Goal: Use online tool/utility: Utilize a website feature to perform a specific function

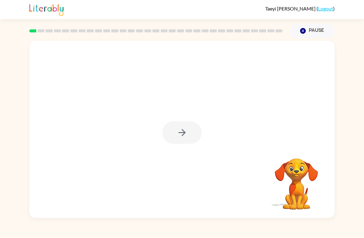
click at [216, 96] on div at bounding box center [181, 129] width 305 height 177
click at [181, 132] on icon "button" at bounding box center [182, 132] width 11 height 11
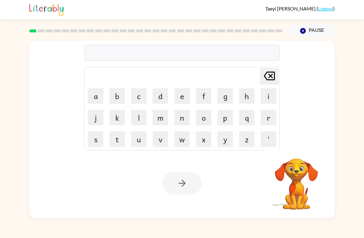
click at [182, 135] on button "w" at bounding box center [181, 138] width 15 height 15
click at [97, 94] on button "a" at bounding box center [95, 95] width 15 height 15
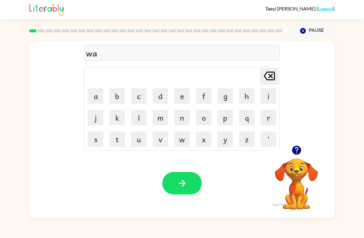
click at [305, 179] on video "Your browser must support playing .mp4 files to use Literably. Please try using…" at bounding box center [296, 180] width 62 height 62
click at [123, 138] on button "t" at bounding box center [116, 138] width 15 height 15
click at [188, 97] on button "e" at bounding box center [181, 95] width 15 height 15
click at [266, 123] on button "r" at bounding box center [268, 117] width 15 height 15
click at [183, 182] on icon "button" at bounding box center [182, 183] width 11 height 11
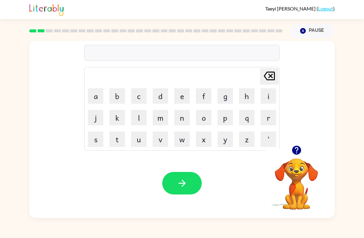
click at [142, 98] on button "c" at bounding box center [138, 95] width 15 height 15
click at [207, 122] on button "o" at bounding box center [203, 117] width 15 height 15
click at [114, 136] on button "t" at bounding box center [116, 138] width 15 height 15
click at [187, 185] on button "button" at bounding box center [181, 183] width 39 height 23
click at [138, 98] on button "c" at bounding box center [138, 95] width 15 height 15
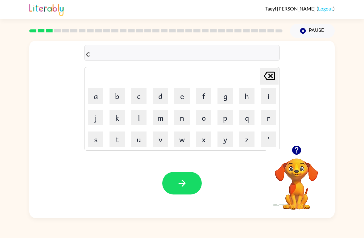
click at [100, 97] on button "a" at bounding box center [95, 95] width 15 height 15
click at [119, 118] on button "k" at bounding box center [116, 117] width 15 height 15
click at [182, 99] on button "e" at bounding box center [181, 95] width 15 height 15
click at [183, 182] on icon "button" at bounding box center [181, 182] width 7 height 7
click at [117, 133] on button "t" at bounding box center [116, 138] width 15 height 15
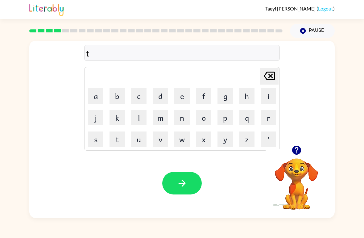
click at [180, 140] on button "w" at bounding box center [181, 138] width 15 height 15
click at [175, 119] on button "n" at bounding box center [181, 117] width 15 height 15
click at [178, 179] on icon "button" at bounding box center [182, 183] width 11 height 11
click at [269, 171] on video "Your browser must support playing .mp4 files to use Literably. Please try using…" at bounding box center [296, 180] width 62 height 62
click at [292, 187] on video "Your browser must support playing .mp4 files to use Literably. Please try using…" at bounding box center [296, 180] width 62 height 62
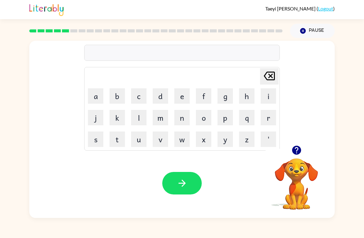
click at [183, 183] on icon "button" at bounding box center [182, 183] width 11 height 11
click at [180, 121] on button "n" at bounding box center [181, 117] width 15 height 15
click at [182, 97] on button "e" at bounding box center [181, 95] width 15 height 15
click at [182, 181] on icon "button" at bounding box center [181, 182] width 7 height 7
click at [115, 94] on button "b" at bounding box center [116, 95] width 15 height 15
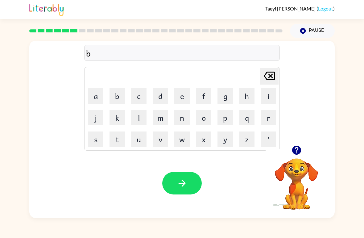
click at [249, 92] on button "h" at bounding box center [246, 95] width 15 height 15
click at [179, 95] on button "e" at bounding box center [181, 95] width 15 height 15
click at [183, 117] on button "n" at bounding box center [181, 117] width 15 height 15
click at [161, 94] on button "d" at bounding box center [160, 95] width 15 height 15
click at [185, 179] on icon "button" at bounding box center [182, 183] width 11 height 11
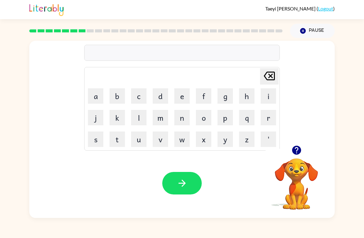
click at [116, 141] on button "t" at bounding box center [116, 138] width 15 height 15
click at [273, 122] on button "r" at bounding box center [268, 117] width 15 height 15
click at [118, 116] on button "k" at bounding box center [116, 117] width 15 height 15
click at [299, 179] on video "Your browser must support playing .mp4 files to use Literably. Please try using…" at bounding box center [296, 180] width 62 height 62
click at [225, 95] on button "g" at bounding box center [224, 95] width 15 height 15
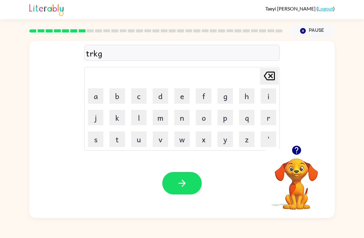
click at [205, 118] on button "o" at bounding box center [203, 117] width 15 height 15
click at [173, 179] on button "button" at bounding box center [181, 183] width 39 height 23
click at [161, 116] on button "m" at bounding box center [160, 117] width 15 height 15
click at [133, 117] on button "l" at bounding box center [138, 117] width 15 height 15
click at [180, 182] on icon "button" at bounding box center [182, 183] width 11 height 11
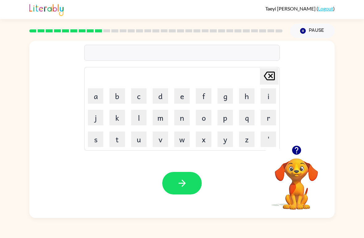
click at [165, 110] on button "m" at bounding box center [160, 117] width 15 height 15
click at [164, 109] on td "m" at bounding box center [160, 117] width 21 height 21
click at [142, 116] on button "l" at bounding box center [138, 117] width 15 height 15
click at [116, 115] on button "k" at bounding box center [116, 117] width 15 height 15
click at [114, 117] on button "k" at bounding box center [116, 117] width 15 height 15
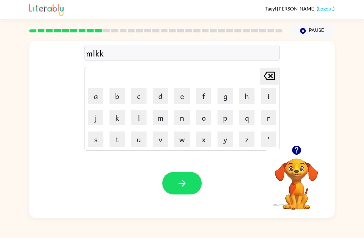
click at [181, 184] on icon "button" at bounding box center [182, 183] width 11 height 11
click at [207, 96] on button "f" at bounding box center [203, 95] width 15 height 15
click at [204, 116] on button "o" at bounding box center [203, 117] width 15 height 15
click at [266, 119] on button "r" at bounding box center [268, 117] width 15 height 15
click at [158, 97] on button "d" at bounding box center [160, 95] width 15 height 15
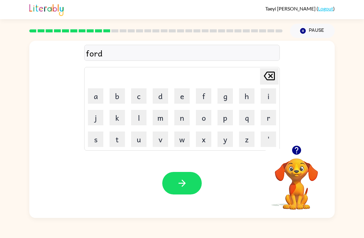
click at [181, 179] on icon "button" at bounding box center [182, 183] width 11 height 11
click at [158, 101] on button "d" at bounding box center [160, 95] width 15 height 15
click at [206, 118] on button "o" at bounding box center [203, 117] width 15 height 15
click at [181, 140] on button "w" at bounding box center [181, 138] width 15 height 15
click at [122, 139] on button "t" at bounding box center [116, 138] width 15 height 15
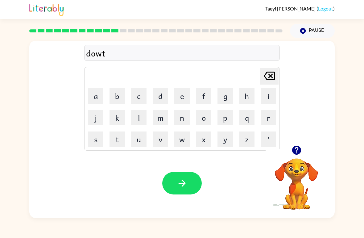
click at [179, 180] on icon "button" at bounding box center [182, 183] width 11 height 11
click at [121, 97] on button "b" at bounding box center [116, 95] width 15 height 15
click at [179, 96] on button "e" at bounding box center [181, 95] width 15 height 15
click at [163, 94] on button "d" at bounding box center [160, 95] width 15 height 15
click at [121, 134] on button "t" at bounding box center [116, 138] width 15 height 15
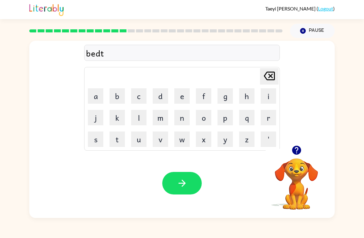
click at [266, 96] on button "i" at bounding box center [268, 95] width 15 height 15
click at [162, 117] on button "m" at bounding box center [160, 117] width 15 height 15
click at [183, 101] on button "e" at bounding box center [181, 95] width 15 height 15
click at [175, 180] on button "button" at bounding box center [181, 183] width 39 height 23
click at [204, 96] on button "f" at bounding box center [203, 95] width 15 height 15
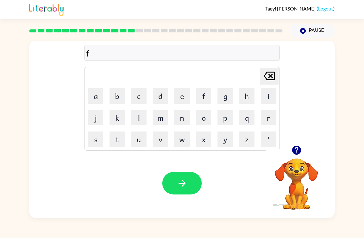
click at [265, 96] on button "i" at bounding box center [268, 95] width 15 height 15
click at [187, 117] on button "n" at bounding box center [181, 117] width 15 height 15
click at [96, 138] on button "s" at bounding box center [95, 138] width 15 height 15
click at [199, 172] on div at bounding box center [181, 183] width 39 height 23
click at [189, 183] on button "button" at bounding box center [181, 183] width 39 height 23
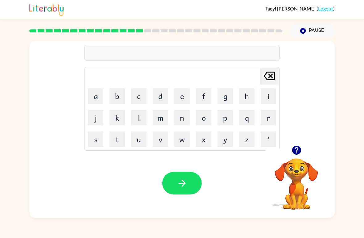
click at [180, 87] on td "e" at bounding box center [181, 95] width 21 height 21
click at [167, 98] on button "d" at bounding box center [160, 95] width 15 height 15
click at [187, 180] on icon "button" at bounding box center [182, 183] width 11 height 11
click at [113, 140] on button "t" at bounding box center [116, 138] width 15 height 15
click at [242, 92] on button "h" at bounding box center [246, 95] width 15 height 15
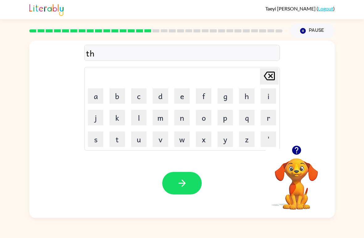
click at [263, 111] on button "r" at bounding box center [268, 117] width 15 height 15
click at [159, 114] on button "m" at bounding box center [160, 117] width 15 height 15
click at [182, 184] on icon "button" at bounding box center [182, 183] width 11 height 11
click at [90, 134] on button "s" at bounding box center [95, 138] width 15 height 15
click at [94, 96] on button "a" at bounding box center [95, 95] width 15 height 15
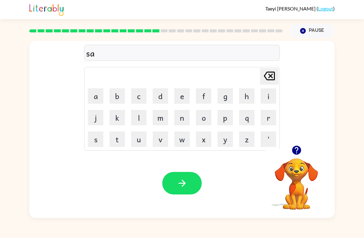
click at [115, 139] on button "t" at bounding box center [116, 138] width 15 height 15
click at [179, 176] on button "button" at bounding box center [181, 183] width 39 height 23
click at [162, 100] on button "d" at bounding box center [160, 95] width 15 height 15
click at [261, 117] on button "r" at bounding box center [268, 117] width 15 height 15
click at [267, 99] on button "i" at bounding box center [268, 95] width 15 height 15
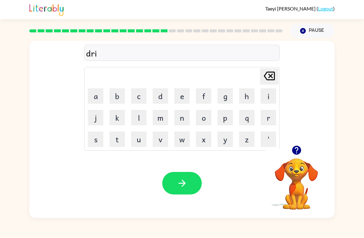
click at [166, 122] on button "m" at bounding box center [160, 117] width 15 height 15
click at [270, 98] on button "i" at bounding box center [268, 95] width 15 height 15
click at [229, 98] on button "g" at bounding box center [224, 95] width 15 height 15
click at [179, 175] on button "button" at bounding box center [181, 183] width 39 height 23
click at [226, 120] on button "p" at bounding box center [224, 117] width 15 height 15
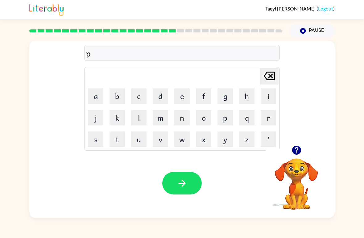
click at [269, 117] on button "r" at bounding box center [268, 117] width 15 height 15
click at [142, 93] on button "c" at bounding box center [138, 95] width 15 height 15
click at [114, 139] on button "t" at bounding box center [116, 138] width 15 height 15
click at [173, 182] on button "button" at bounding box center [181, 183] width 39 height 23
click at [116, 137] on button "t" at bounding box center [116, 138] width 15 height 15
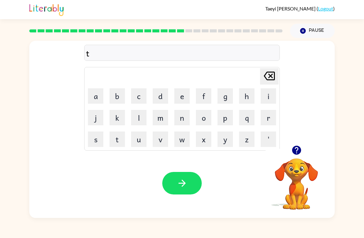
click at [246, 99] on button "h" at bounding box center [246, 95] width 15 height 15
click at [271, 95] on button "i" at bounding box center [268, 95] width 15 height 15
click at [98, 142] on button "s" at bounding box center [95, 138] width 15 height 15
click at [226, 117] on button "p" at bounding box center [224, 117] width 15 height 15
click at [145, 115] on button "l" at bounding box center [138, 117] width 15 height 15
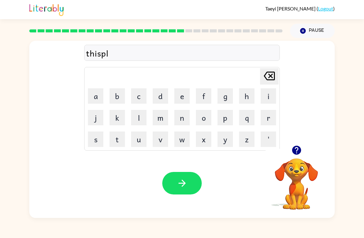
click at [225, 142] on button "y" at bounding box center [224, 138] width 15 height 15
click at [176, 97] on button "e" at bounding box center [181, 95] width 15 height 15
click at [184, 175] on button "button" at bounding box center [181, 183] width 39 height 23
click at [117, 138] on button "t" at bounding box center [116, 138] width 15 height 15
click at [247, 94] on button "h" at bounding box center [246, 95] width 15 height 15
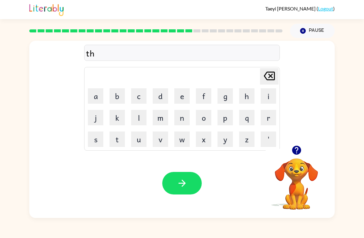
click at [269, 98] on button "i" at bounding box center [268, 95] width 15 height 15
click at [120, 140] on button "t" at bounding box center [116, 138] width 15 height 15
click at [146, 94] on button "c" at bounding box center [138, 95] width 15 height 15
click at [180, 189] on button "button" at bounding box center [181, 183] width 39 height 23
click at [193, 184] on div at bounding box center [181, 183] width 39 height 23
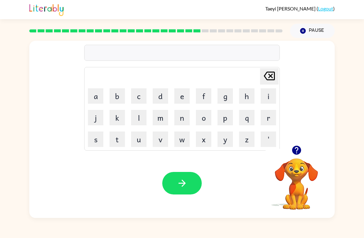
click at [151, 121] on td "m" at bounding box center [160, 117] width 21 height 21
click at [150, 134] on td "v" at bounding box center [160, 139] width 21 height 21
click at [139, 110] on button "l" at bounding box center [138, 117] width 15 height 15
click at [174, 175] on button "button" at bounding box center [181, 183] width 39 height 23
click at [264, 115] on button "r" at bounding box center [268, 117] width 15 height 15
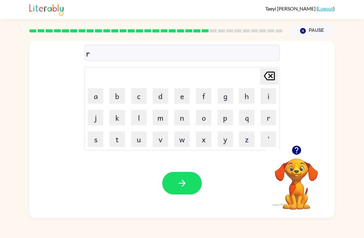
click at [269, 96] on button "i" at bounding box center [268, 95] width 15 height 15
click at [175, 119] on button "n" at bounding box center [181, 117] width 15 height 15
click at [197, 125] on button "o" at bounding box center [203, 117] width 15 height 15
click at [272, 71] on icon "[PERSON_NAME] last character input" at bounding box center [269, 75] width 15 height 15
click at [273, 76] on icon "[PERSON_NAME] last character input" at bounding box center [269, 75] width 15 height 15
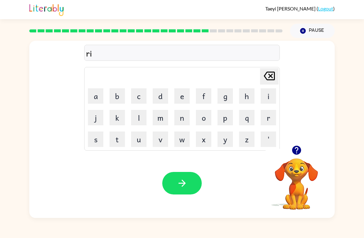
click at [179, 117] on button "n" at bounding box center [181, 117] width 15 height 15
click at [181, 97] on button "e" at bounding box center [181, 95] width 15 height 15
click at [138, 95] on button "c" at bounding box center [138, 95] width 15 height 15
click at [201, 123] on button "o" at bounding box center [203, 117] width 15 height 15
click at [117, 134] on button "t" at bounding box center [116, 138] width 15 height 15
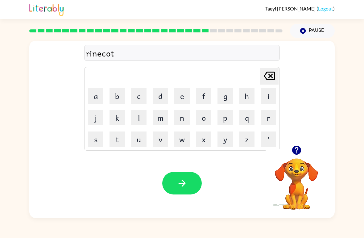
click at [178, 96] on button "e" at bounding box center [181, 95] width 15 height 15
click at [177, 174] on button "button" at bounding box center [181, 183] width 39 height 23
click at [163, 117] on button "m" at bounding box center [160, 117] width 15 height 15
click at [204, 122] on button "o" at bounding box center [203, 117] width 15 height 15
click at [267, 120] on button "r" at bounding box center [268, 117] width 15 height 15
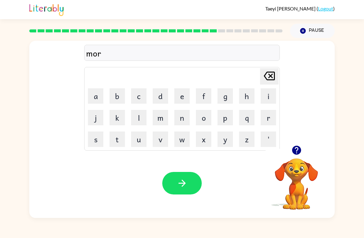
click at [117, 113] on button "k" at bounding box center [116, 117] width 15 height 15
click at [184, 94] on button "e" at bounding box center [181, 95] width 15 height 15
click at [270, 118] on button "r" at bounding box center [268, 117] width 15 height 15
click at [192, 181] on button "button" at bounding box center [181, 183] width 39 height 23
click at [166, 97] on button "d" at bounding box center [160, 95] width 15 height 15
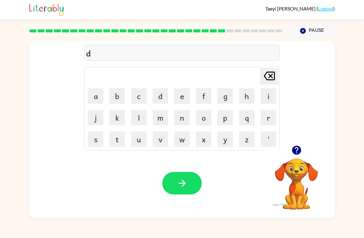
click at [189, 97] on button "e" at bounding box center [181, 95] width 15 height 15
click at [184, 121] on button "n" at bounding box center [181, 117] width 15 height 15
click at [138, 95] on button "c" at bounding box center [138, 95] width 15 height 15
click at [265, 98] on button "i" at bounding box center [268, 95] width 15 height 15
click at [232, 95] on button "g" at bounding box center [224, 95] width 15 height 15
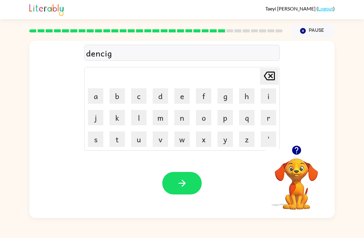
click at [181, 167] on div "Your browser must support playing .mp4 files to use Literably. Please try using…" at bounding box center [181, 182] width 305 height 69
click at [180, 173] on button "button" at bounding box center [181, 183] width 39 height 23
click at [229, 98] on button "g" at bounding box center [224, 95] width 15 height 15
click at [102, 99] on button "a" at bounding box center [95, 95] width 15 height 15
click at [175, 121] on button "n" at bounding box center [181, 117] width 15 height 15
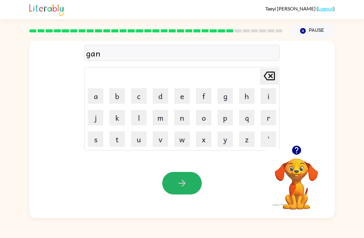
click at [183, 184] on icon "button" at bounding box center [181, 182] width 7 height 7
click at [124, 116] on button "k" at bounding box center [116, 117] width 15 height 15
click at [127, 119] on td "k" at bounding box center [117, 117] width 21 height 21
click at [128, 122] on td "l" at bounding box center [138, 117] width 21 height 21
click at [181, 172] on button "button" at bounding box center [181, 183] width 39 height 23
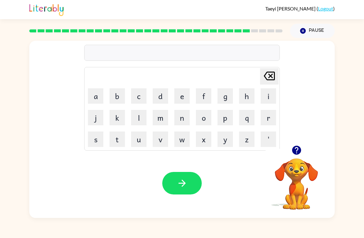
click at [99, 135] on button "s" at bounding box center [95, 138] width 15 height 15
click at [123, 143] on button "t" at bounding box center [116, 138] width 15 height 15
click at [270, 120] on button "r" at bounding box center [268, 117] width 15 height 15
click at [185, 99] on button "e" at bounding box center [181, 95] width 15 height 15
click at [185, 122] on button "n" at bounding box center [181, 117] width 15 height 15
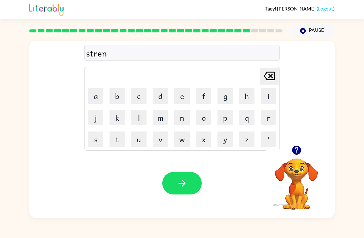
click at [177, 179] on icon "button" at bounding box center [182, 183] width 11 height 11
click at [103, 135] on button "s" at bounding box center [95, 138] width 15 height 15
click at [247, 99] on button "h" at bounding box center [246, 95] width 15 height 15
click at [268, 97] on button "i" at bounding box center [268, 95] width 15 height 15
click at [124, 118] on button "k" at bounding box center [116, 117] width 15 height 15
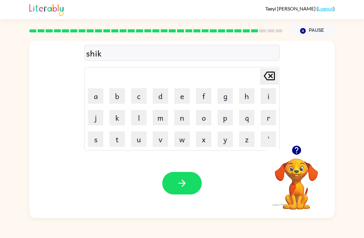
click at [187, 95] on button "e" at bounding box center [181, 95] width 15 height 15
click at [180, 185] on icon "button" at bounding box center [182, 183] width 11 height 11
click at [186, 113] on button "n" at bounding box center [181, 117] width 15 height 15
click at [185, 113] on button "n" at bounding box center [181, 117] width 15 height 15
click at [194, 119] on td "o" at bounding box center [203, 117] width 21 height 21
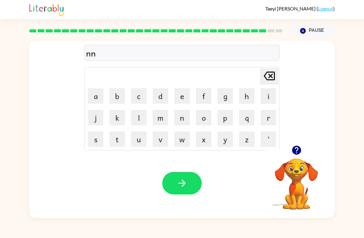
click at [188, 185] on button "button" at bounding box center [181, 183] width 39 height 23
click at [94, 111] on button "j" at bounding box center [95, 117] width 15 height 15
click at [226, 119] on button "p" at bounding box center [224, 117] width 15 height 15
click at [120, 117] on button "k" at bounding box center [116, 117] width 15 height 15
click at [182, 97] on button "e" at bounding box center [181, 95] width 15 height 15
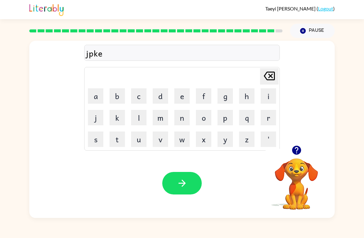
click at [265, 118] on button "r" at bounding box center [268, 117] width 15 height 15
click at [184, 178] on icon "button" at bounding box center [182, 183] width 11 height 11
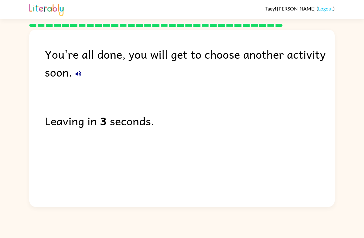
click at [78, 71] on icon "button" at bounding box center [78, 73] width 7 height 7
